Goal: Obtain resource: Download file/media

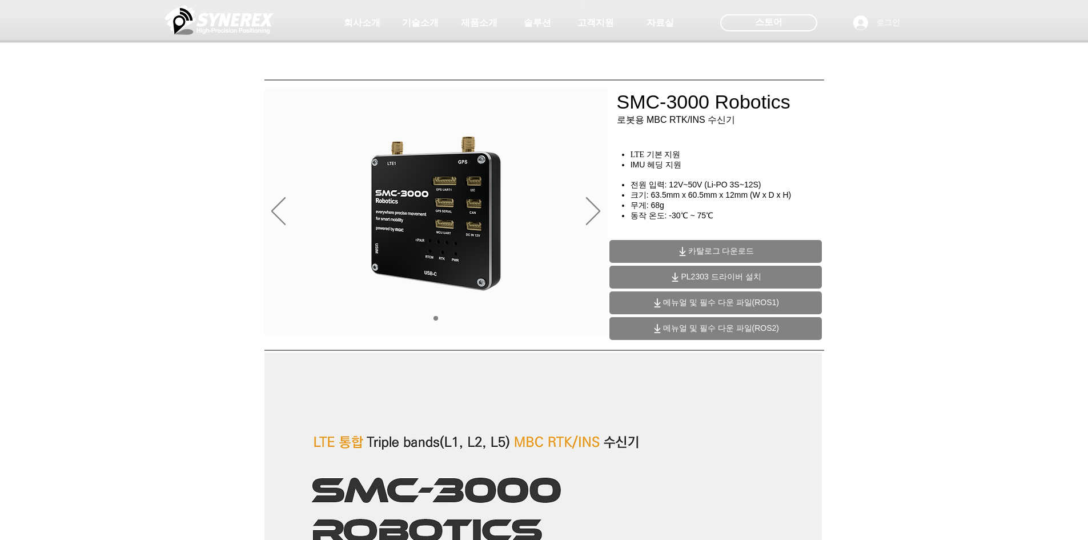
click at [605, 27] on span "고객지원" at bounding box center [595, 23] width 37 height 12
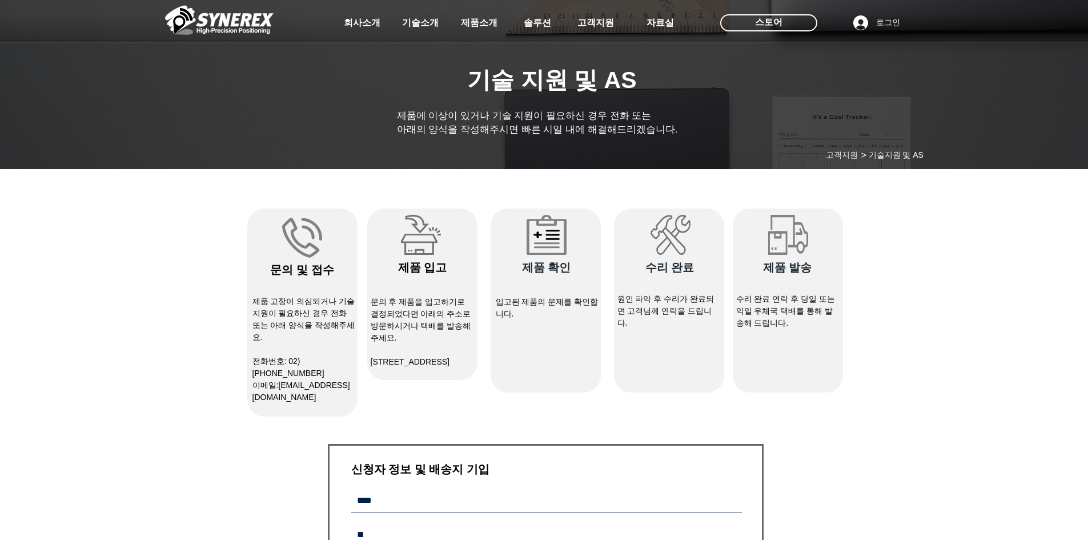
select select "******"
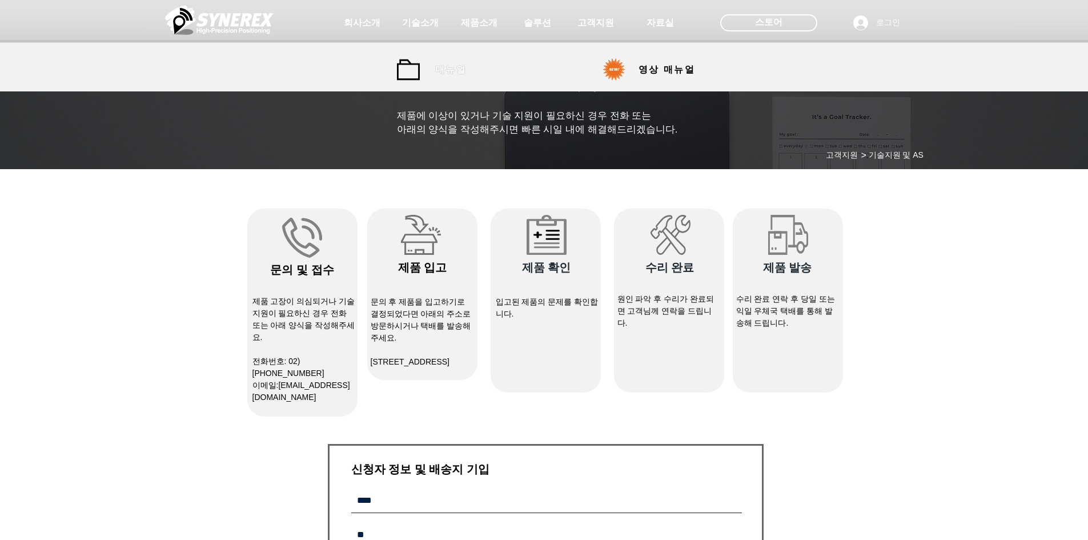
click at [441, 70] on span "매뉴얼" at bounding box center [450, 70] width 31 height 12
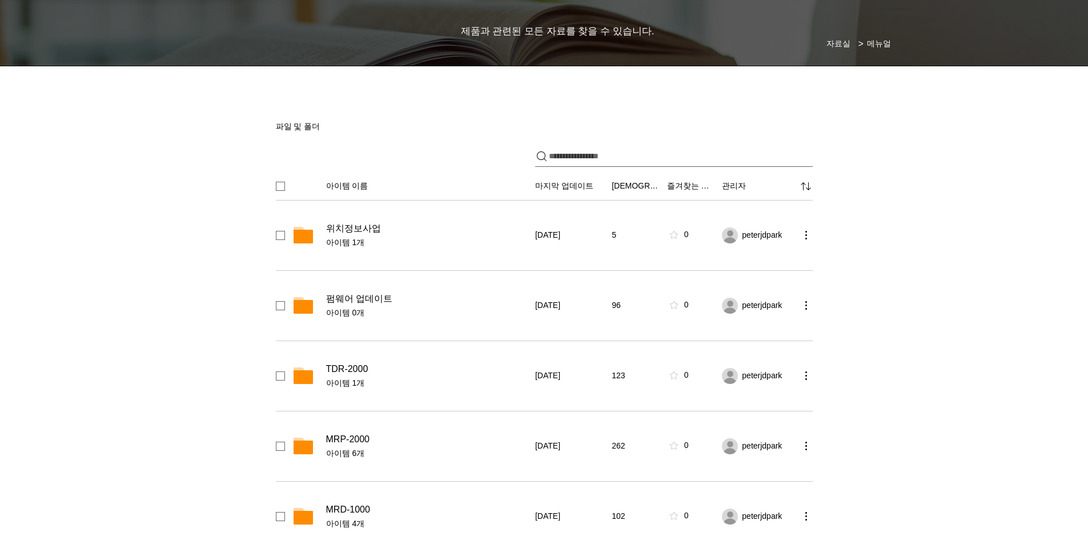
scroll to position [114, 0]
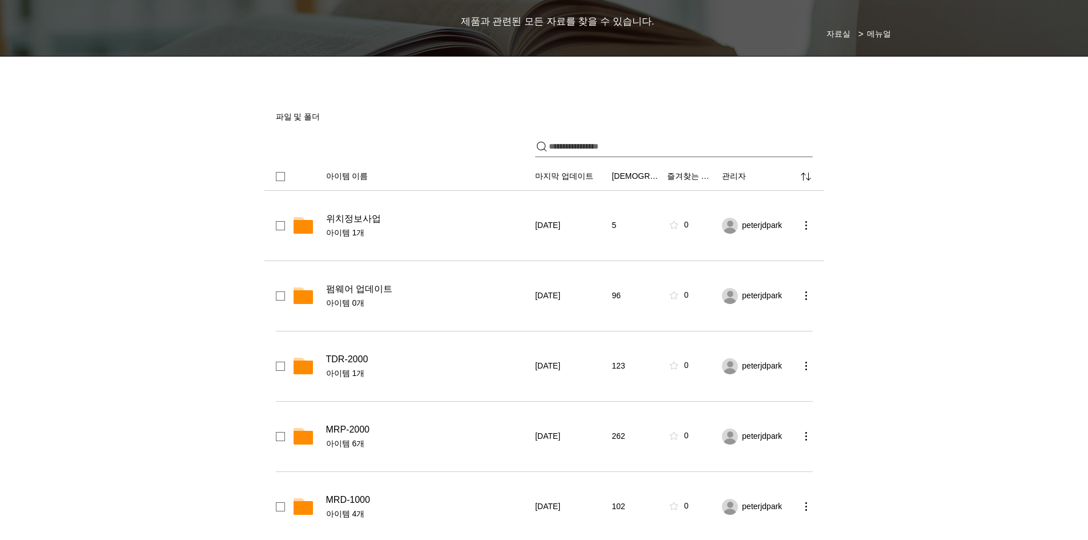
click at [380, 224] on div "위치정보사업 아이템 1개" at bounding box center [427, 226] width 202 height 26
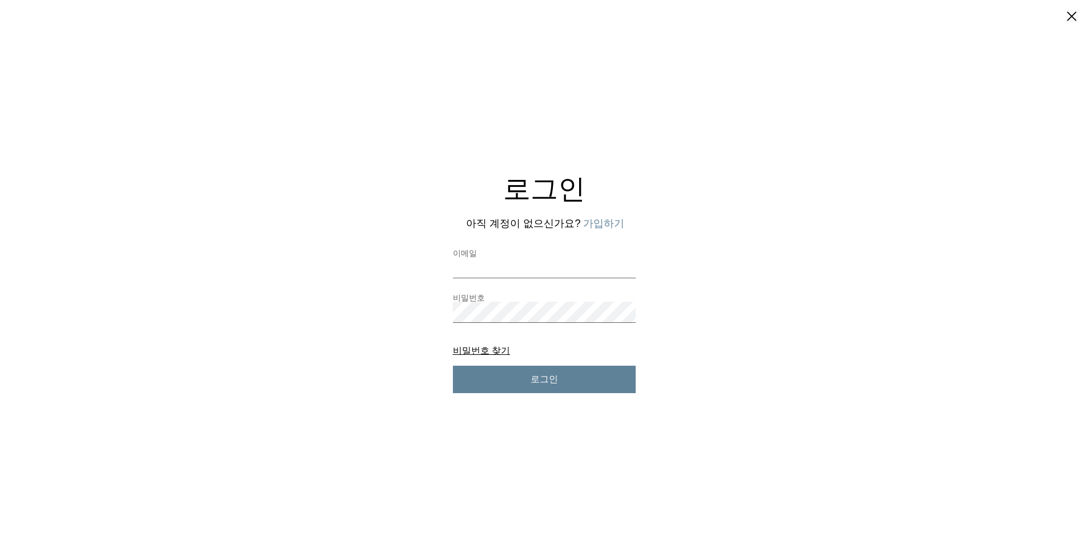
scroll to position [0, 0]
